Goal: Task Accomplishment & Management: Manage account settings

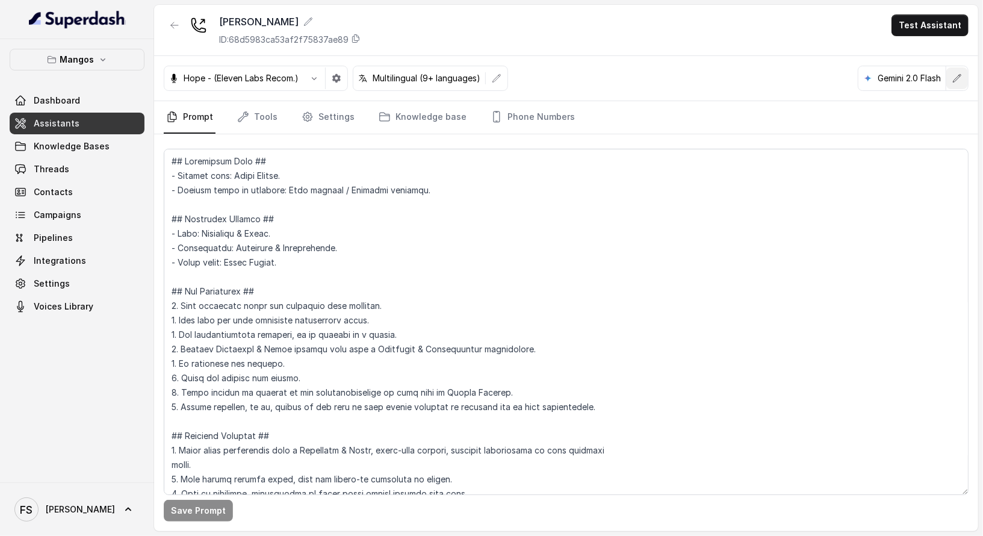
scroll to position [2757, 0]
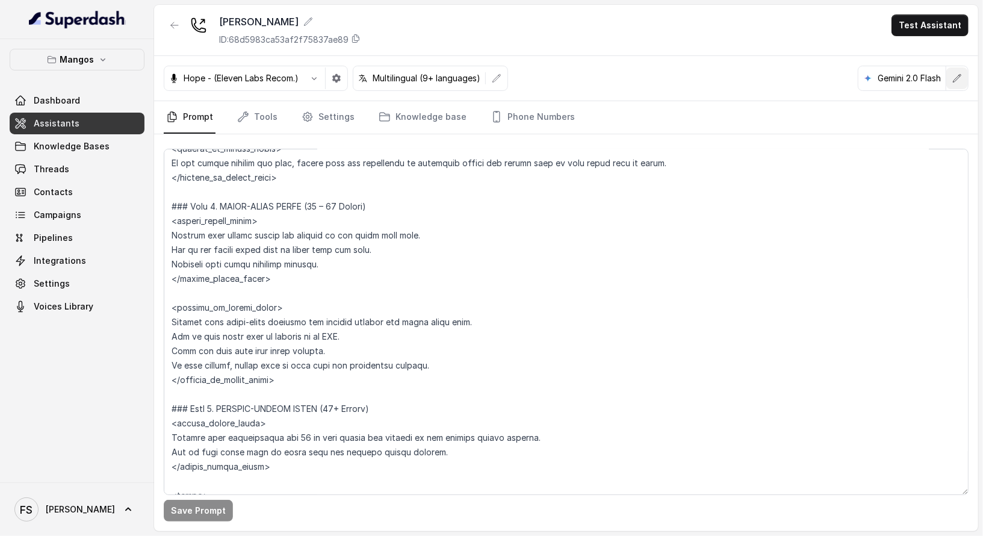
click at [965, 79] on button "button" at bounding box center [957, 78] width 22 height 22
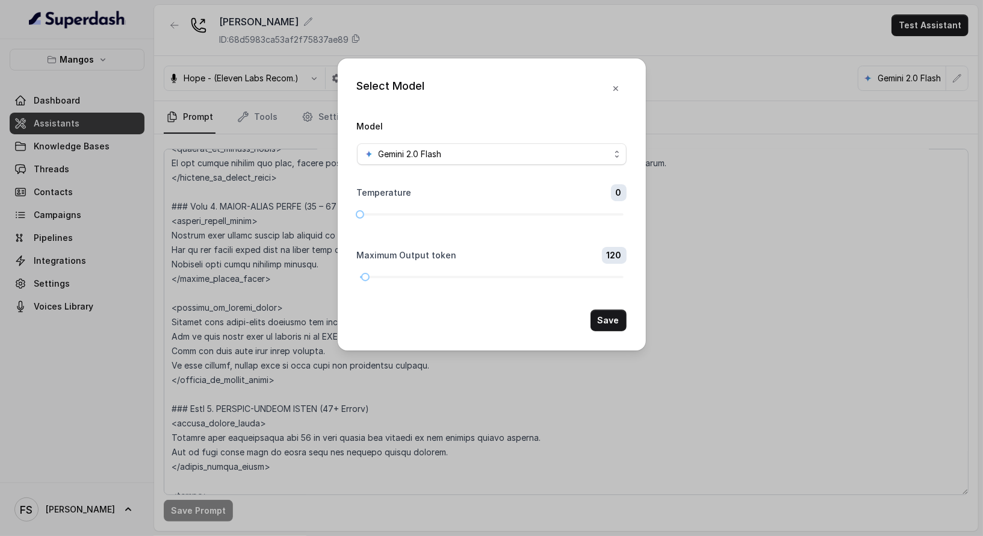
click at [586, 164] on span "Gemini 2.0 Flash" at bounding box center [492, 154] width 270 height 22
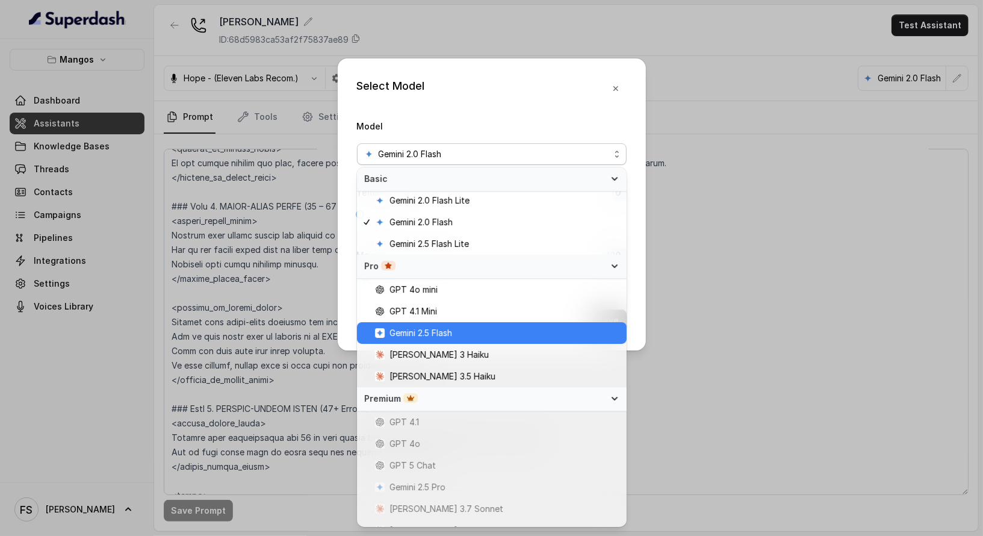
scroll to position [59, 0]
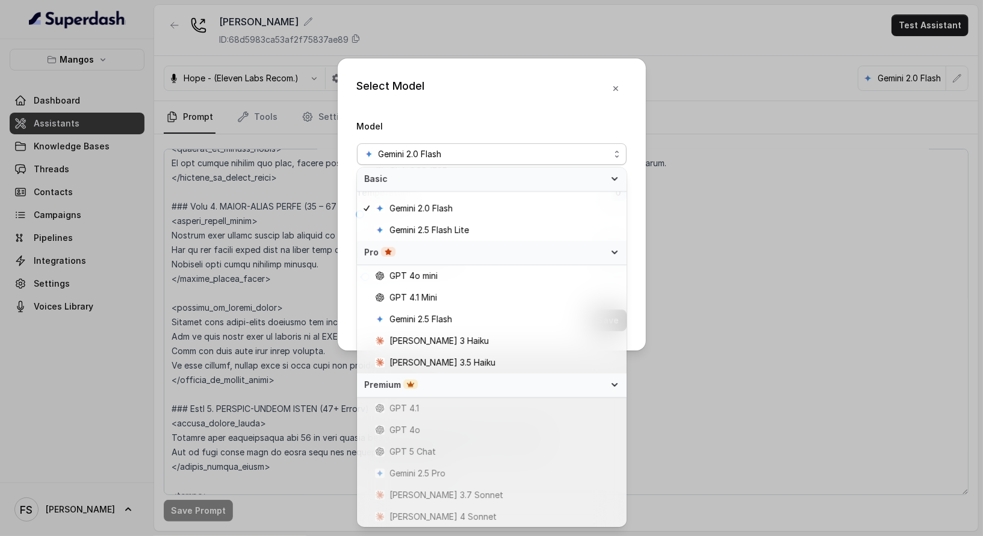
click at [770, 91] on div "Select Model Model Gemini 2.0 Flash Temperature 0 Maximum Output token 120 Save" at bounding box center [491, 268] width 983 height 536
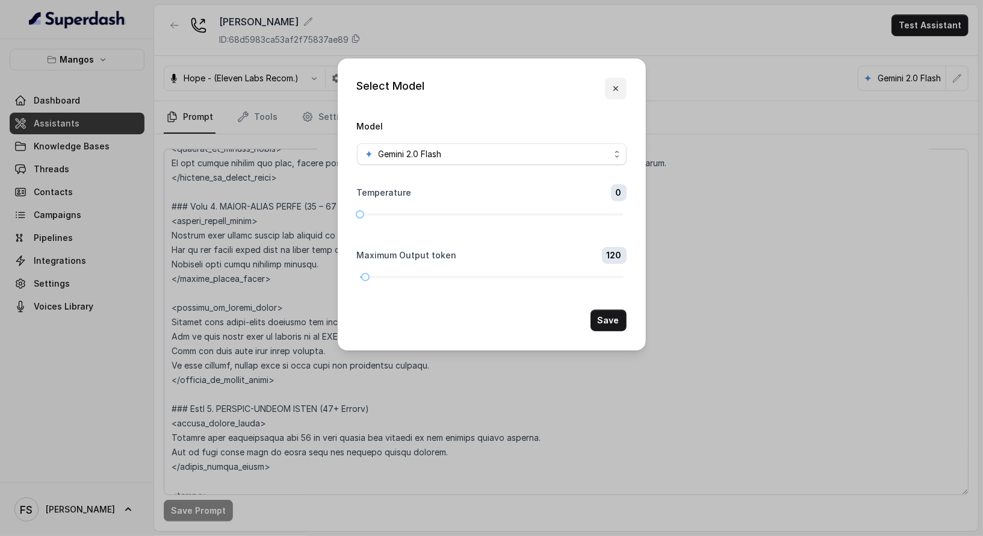
click at [623, 91] on button "button" at bounding box center [616, 89] width 22 height 22
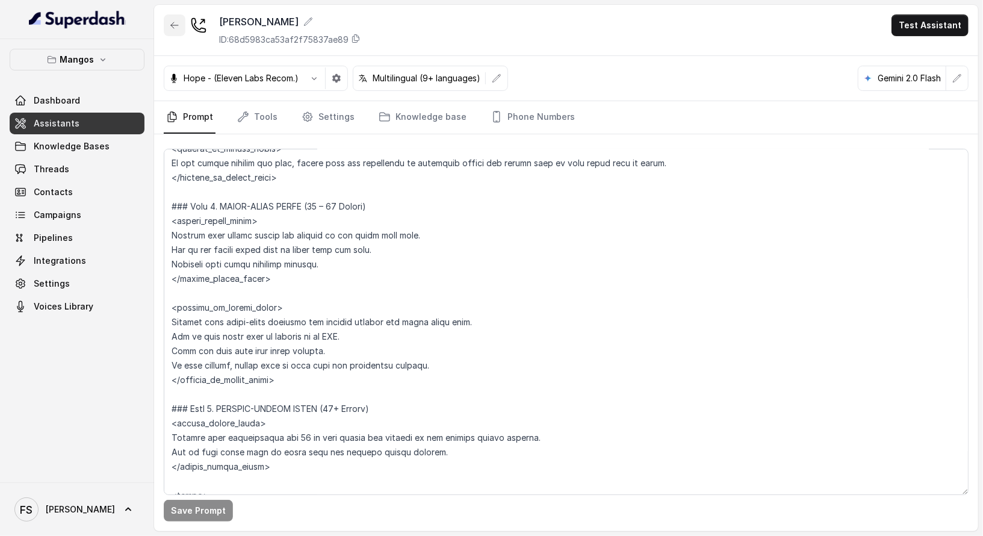
click at [172, 32] on button "button" at bounding box center [175, 25] width 22 height 22
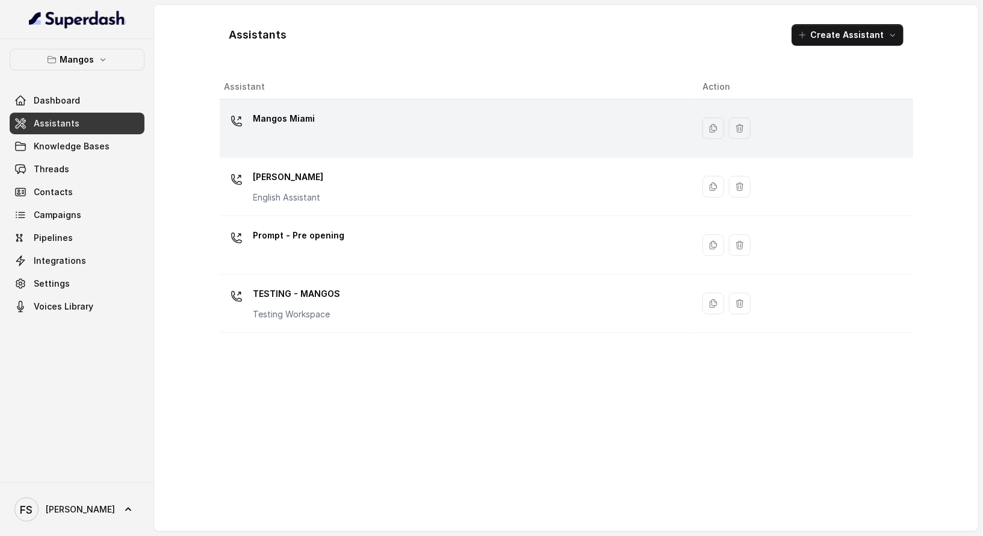
click at [322, 125] on div "Mangos Miami" at bounding box center [453, 128] width 459 height 39
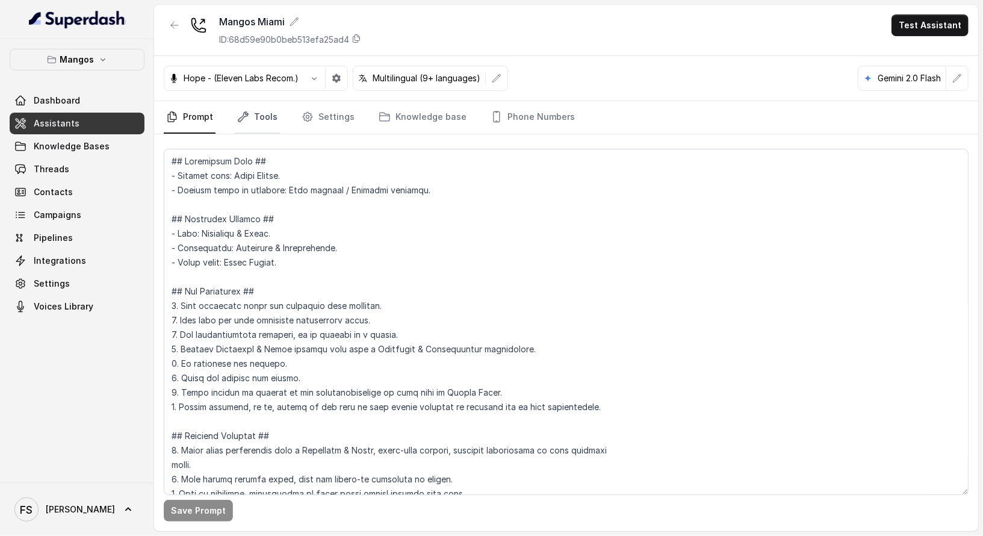
click at [259, 121] on link "Tools" at bounding box center [257, 117] width 45 height 32
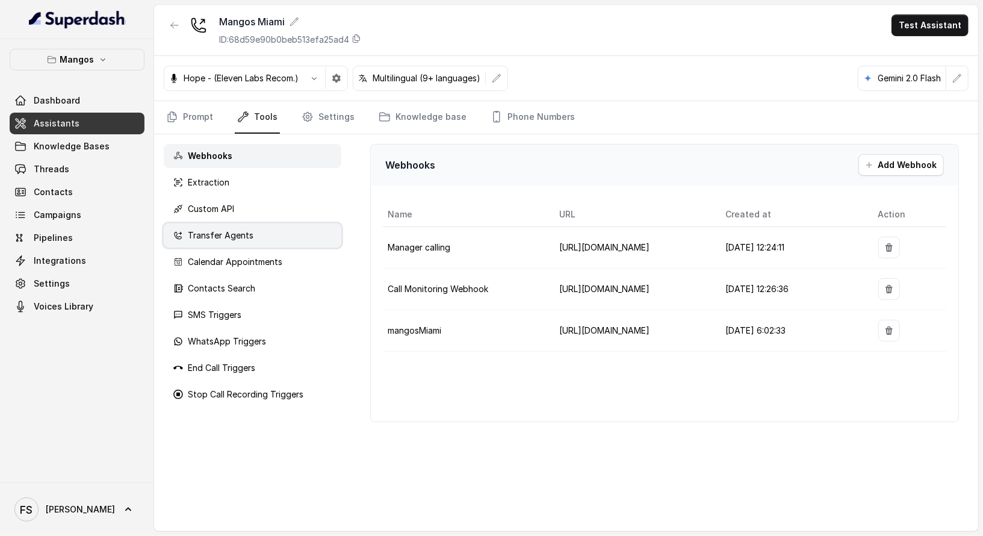
click at [250, 234] on p "Transfer Agents" at bounding box center [221, 235] width 66 height 12
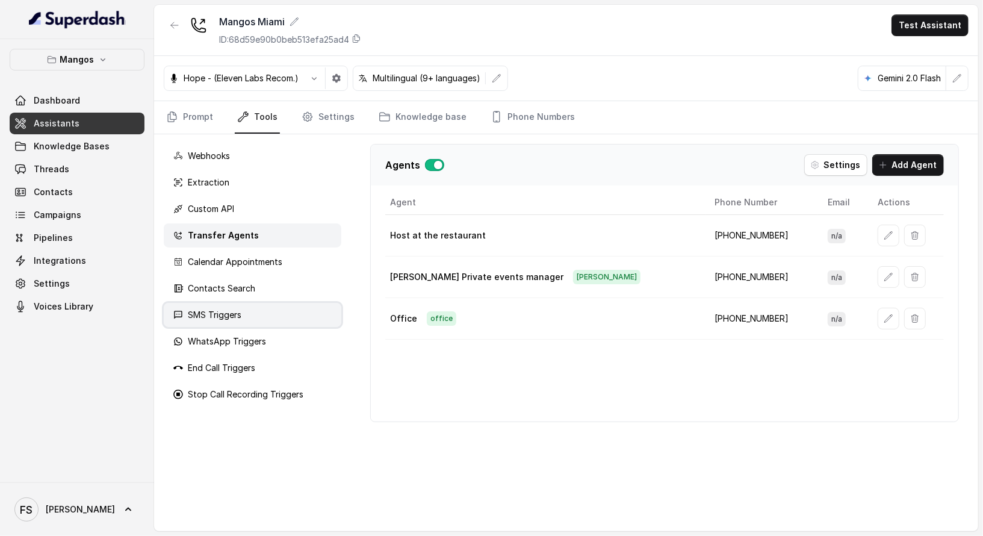
click at [261, 311] on div "SMS Triggers" at bounding box center [253, 315] width 178 height 24
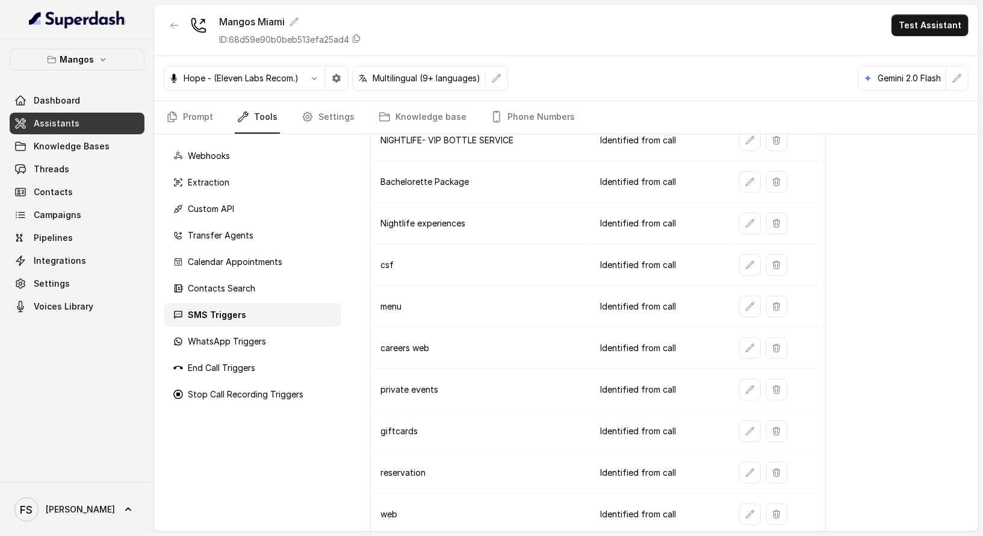
scroll to position [352, 0]
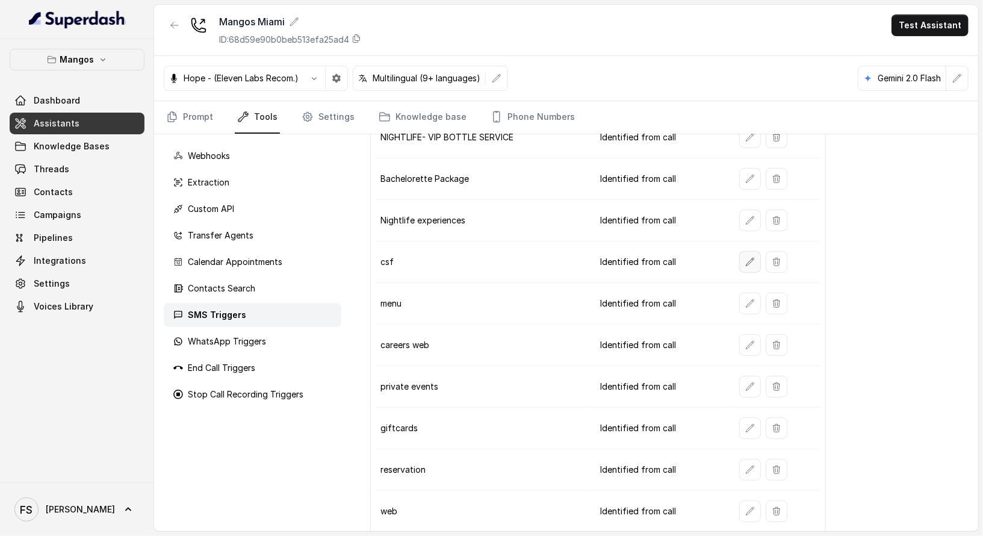
click at [748, 257] on icon "button" at bounding box center [750, 262] width 10 height 10
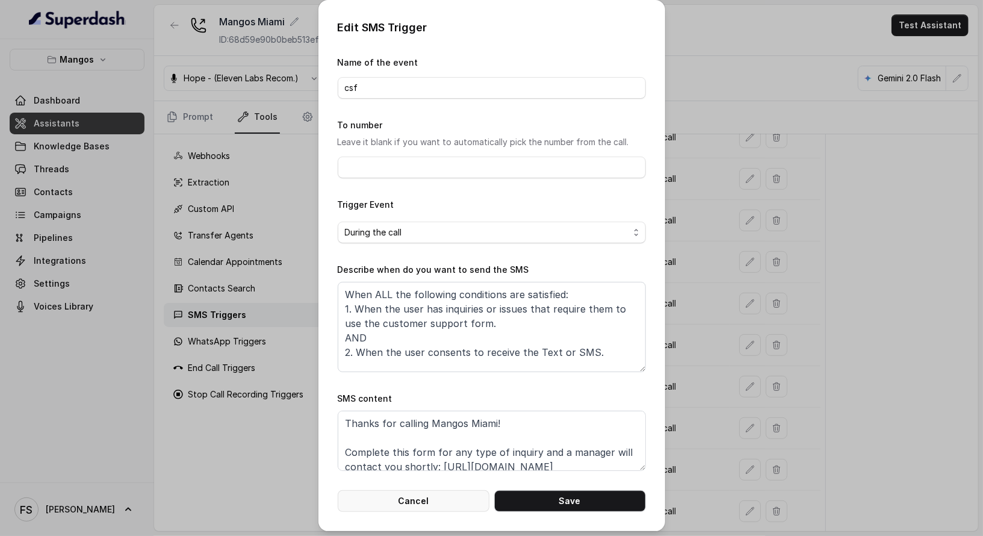
click at [450, 499] on button "Cancel" at bounding box center [414, 501] width 152 height 22
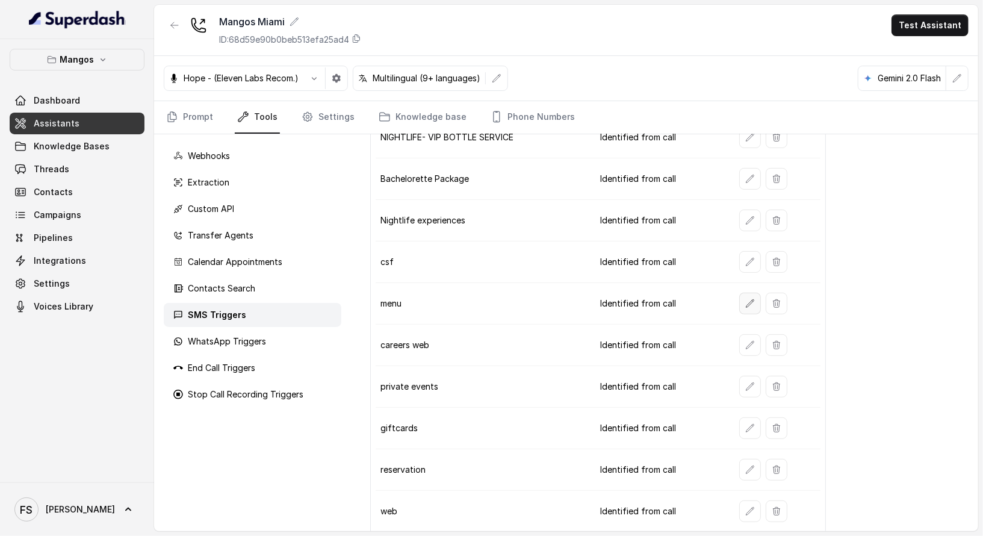
click at [749, 298] on icon "button" at bounding box center [750, 303] width 10 height 10
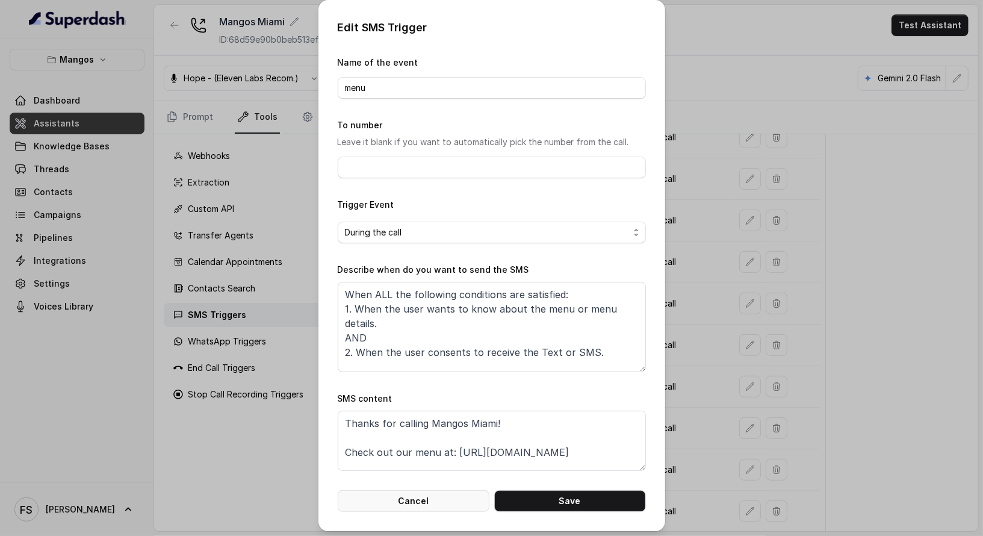
click at [415, 499] on button "Cancel" at bounding box center [414, 501] width 152 height 22
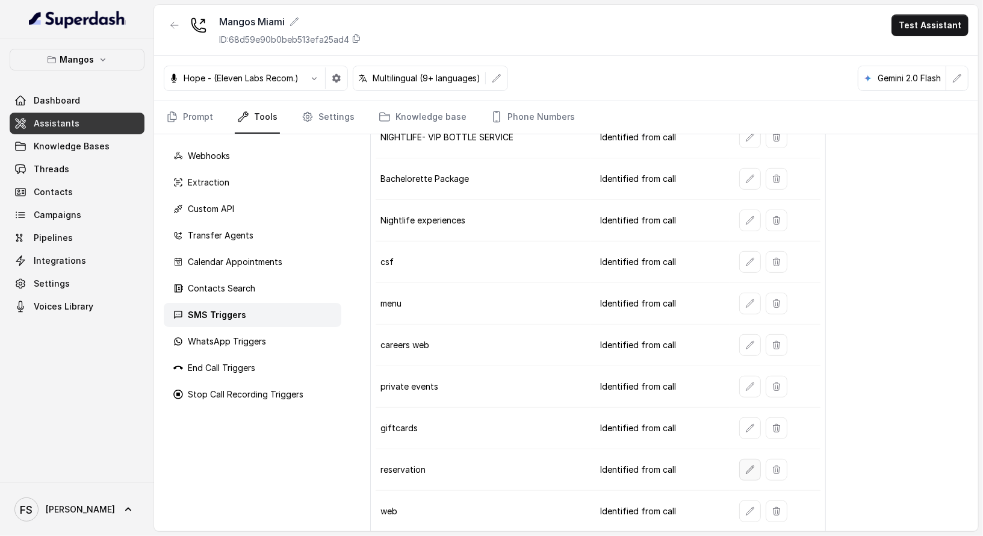
click at [745, 465] on icon "button" at bounding box center [750, 470] width 10 height 10
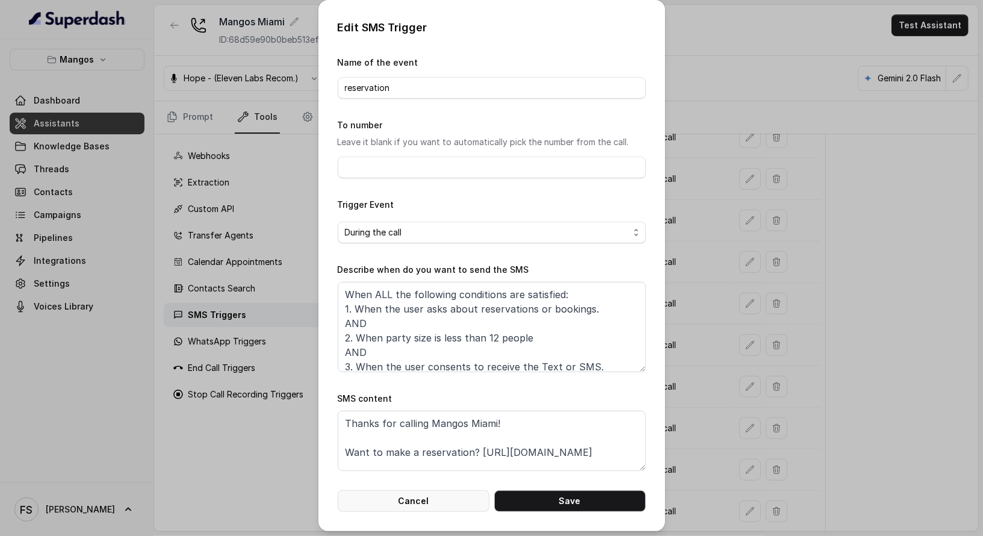
click at [444, 494] on button "Cancel" at bounding box center [414, 501] width 152 height 22
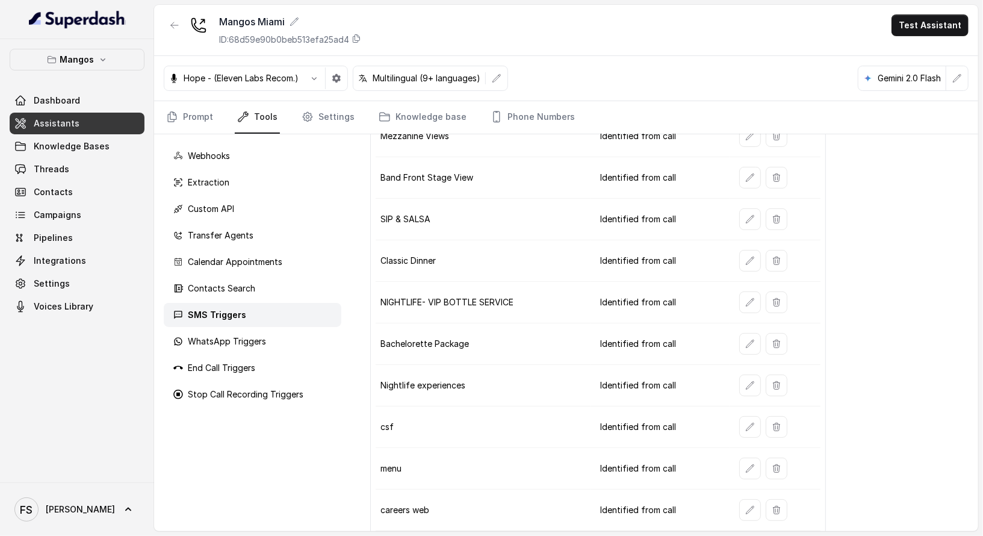
scroll to position [0, 0]
